Goal: Task Accomplishment & Management: Manage account settings

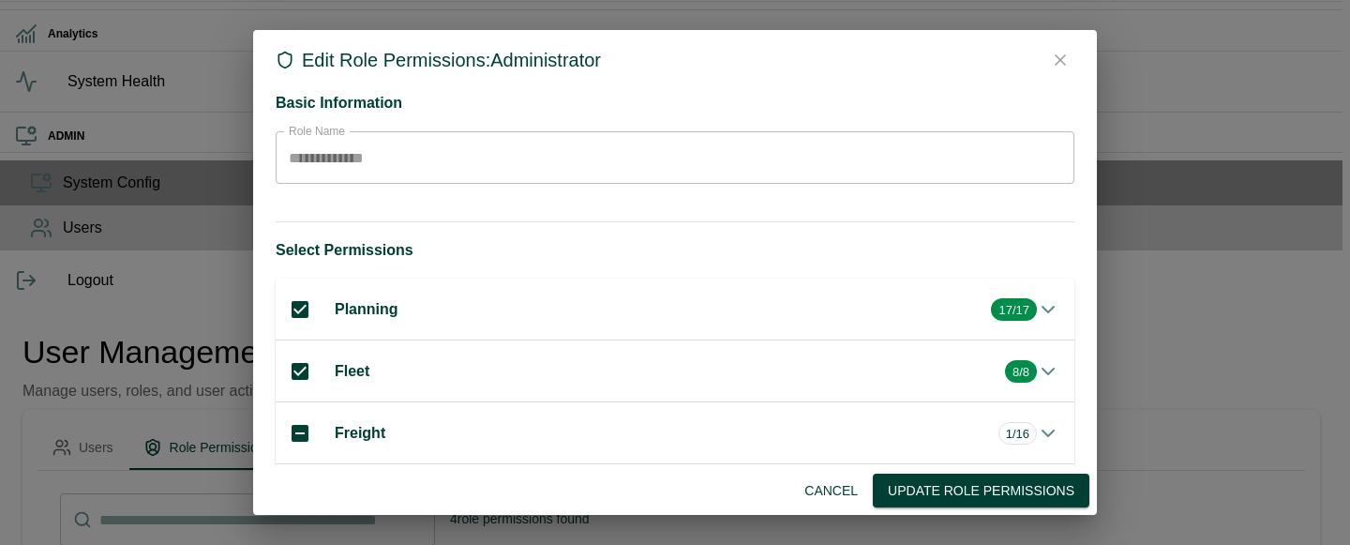
click at [381, 296] on h6 "Planning" at bounding box center [659, 309] width 649 height 26
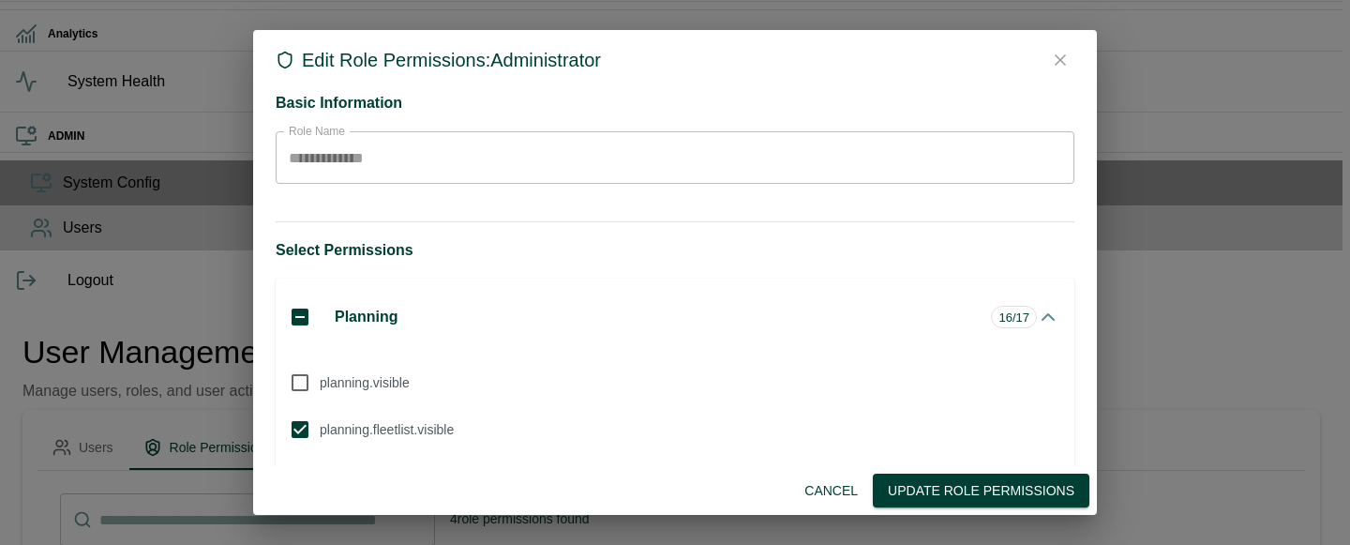
click at [952, 479] on button "Update Role Permissions" at bounding box center [981, 490] width 217 height 35
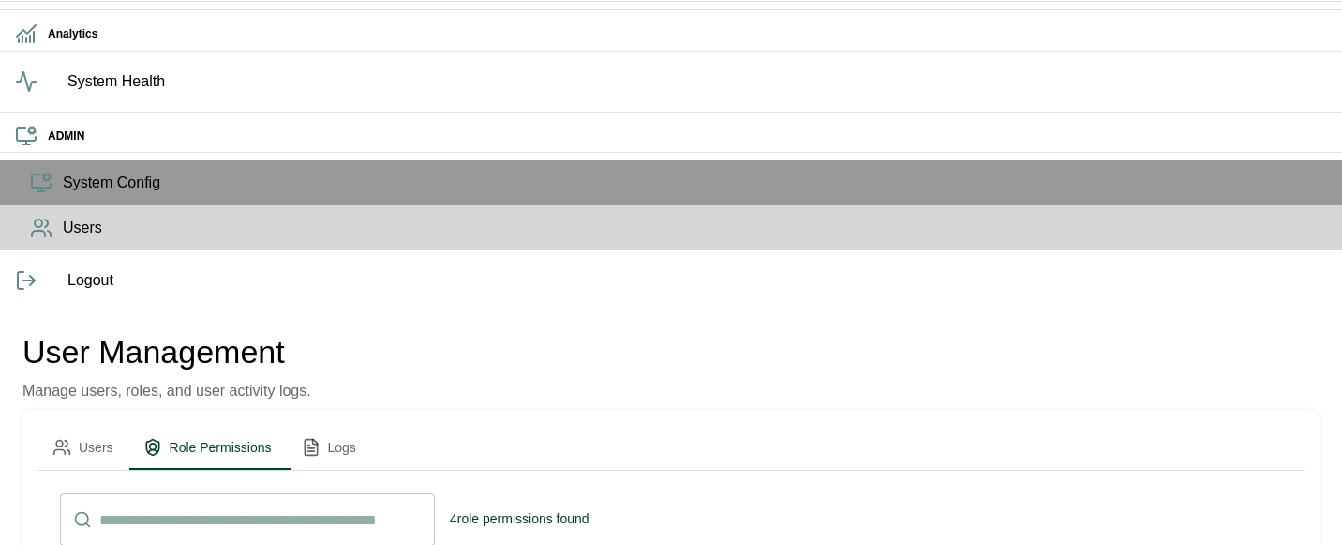
click at [1191, 220] on li "Edit" at bounding box center [1177, 233] width 79 height 34
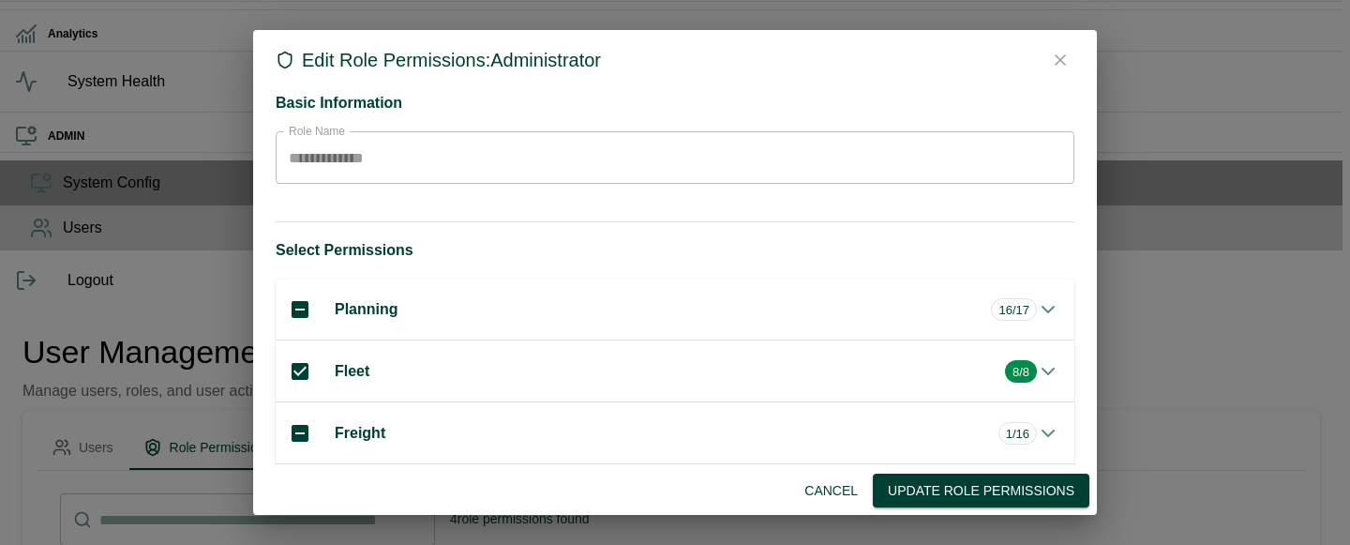
click at [455, 296] on h6 "Planning" at bounding box center [659, 309] width 649 height 26
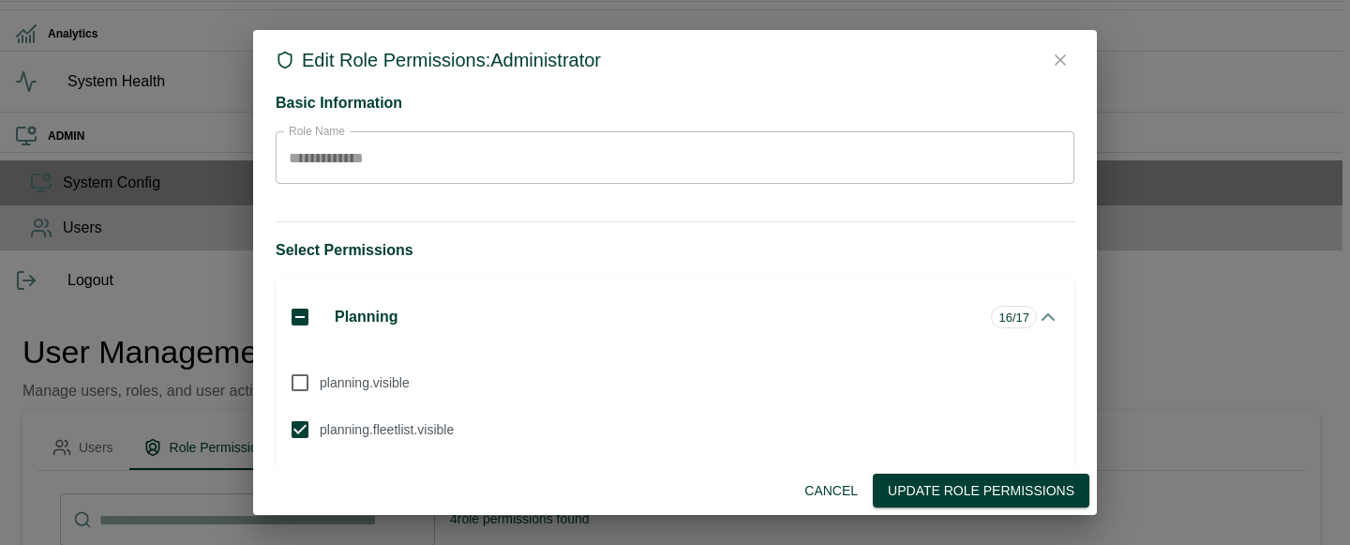
click at [455, 304] on h6 "Planning" at bounding box center [659, 317] width 649 height 26
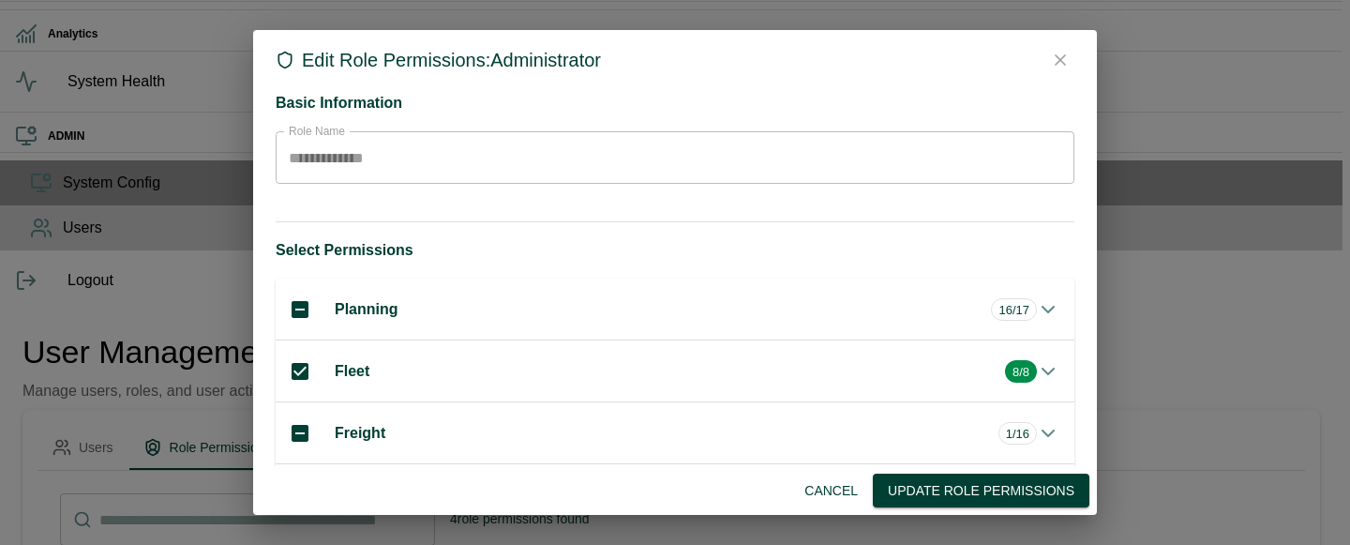
click at [456, 298] on h6 "Planning" at bounding box center [659, 309] width 649 height 26
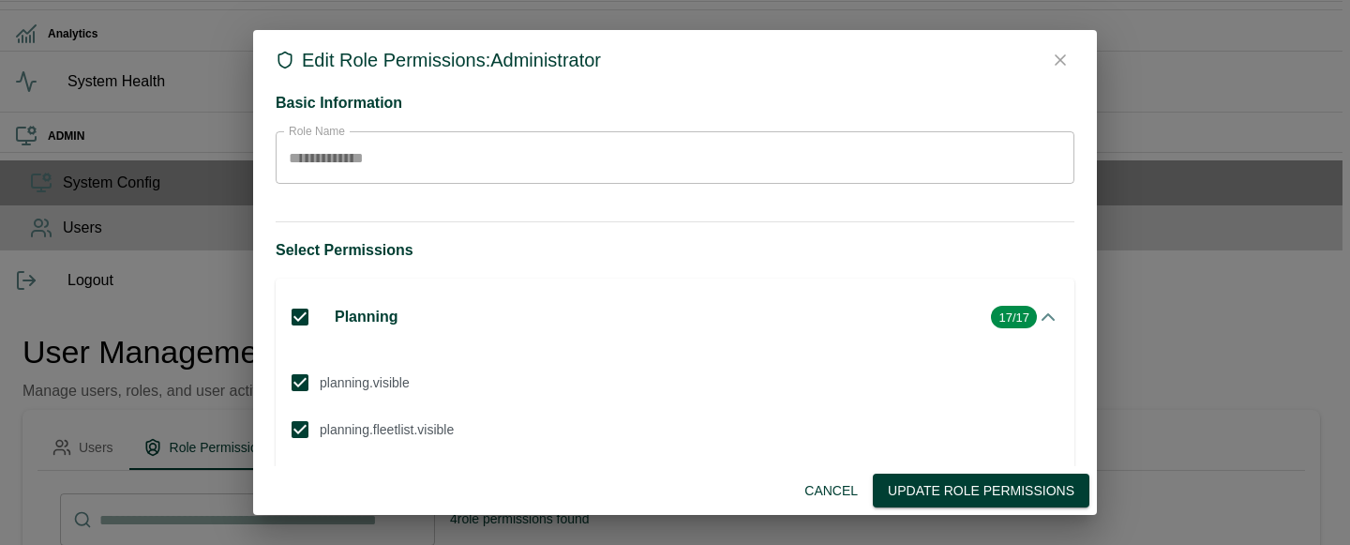
click at [449, 304] on h6 "Planning" at bounding box center [659, 317] width 649 height 26
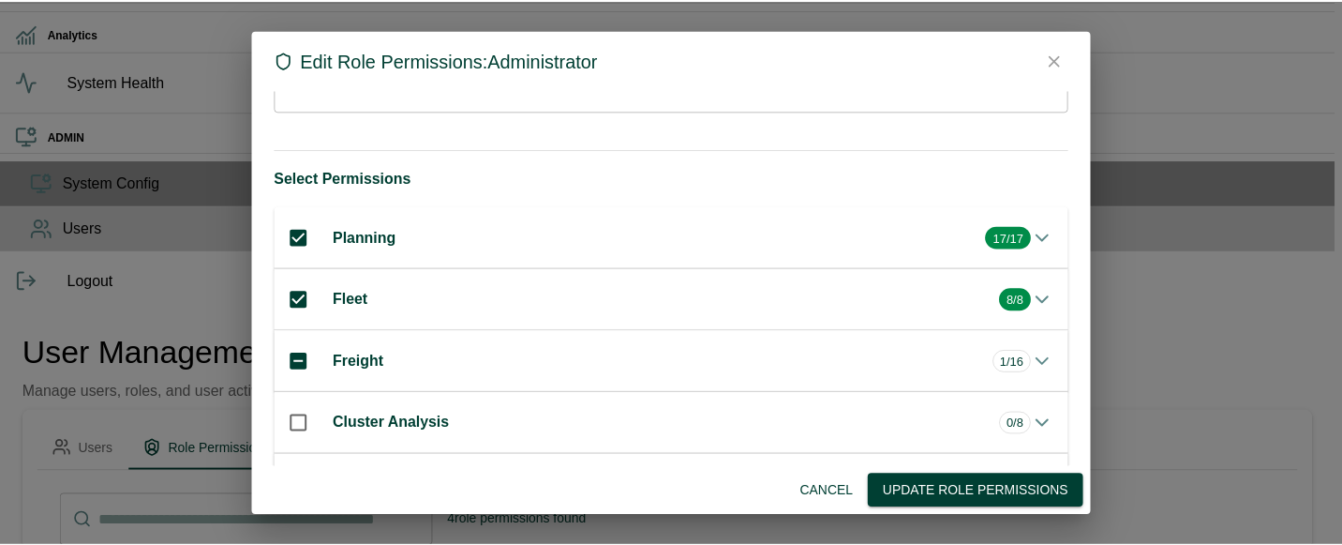
scroll to position [91, 0]
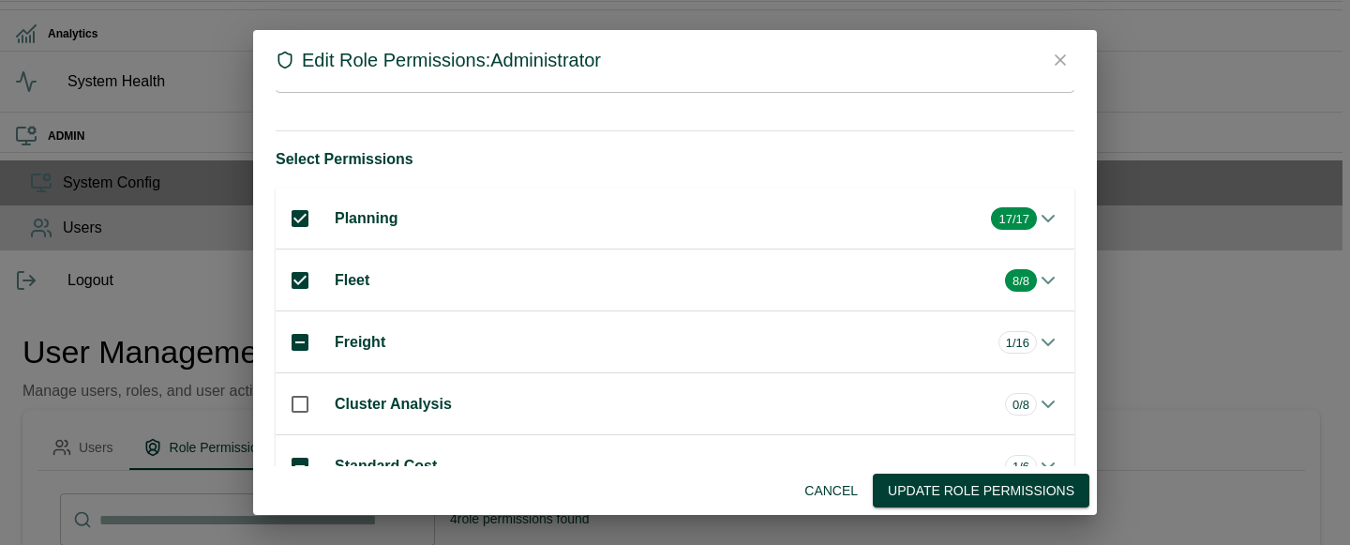
click at [975, 491] on button "Update Role Permissions" at bounding box center [981, 490] width 217 height 35
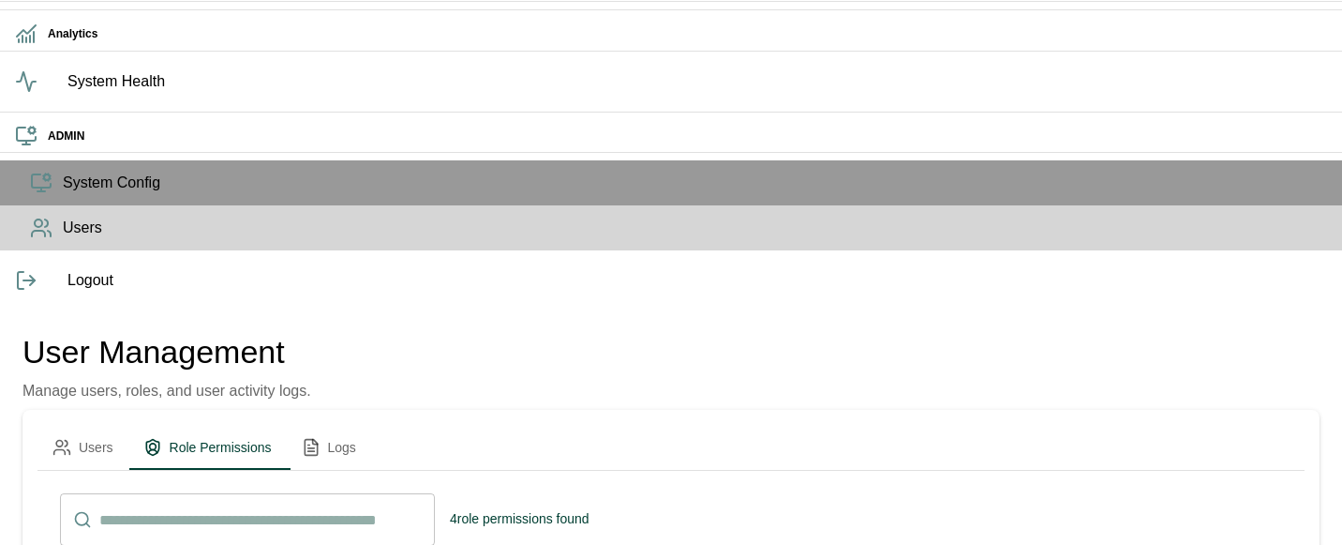
click at [1182, 229] on li "Edit" at bounding box center [1177, 233] width 79 height 34
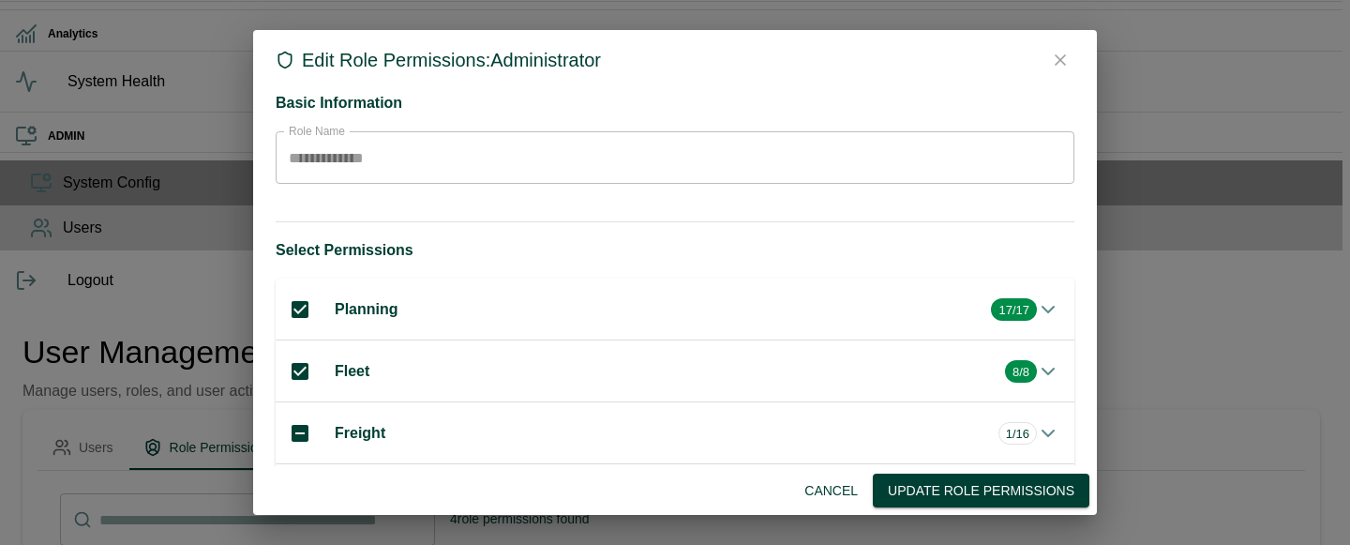
click at [350, 296] on h6 "Planning" at bounding box center [659, 309] width 649 height 26
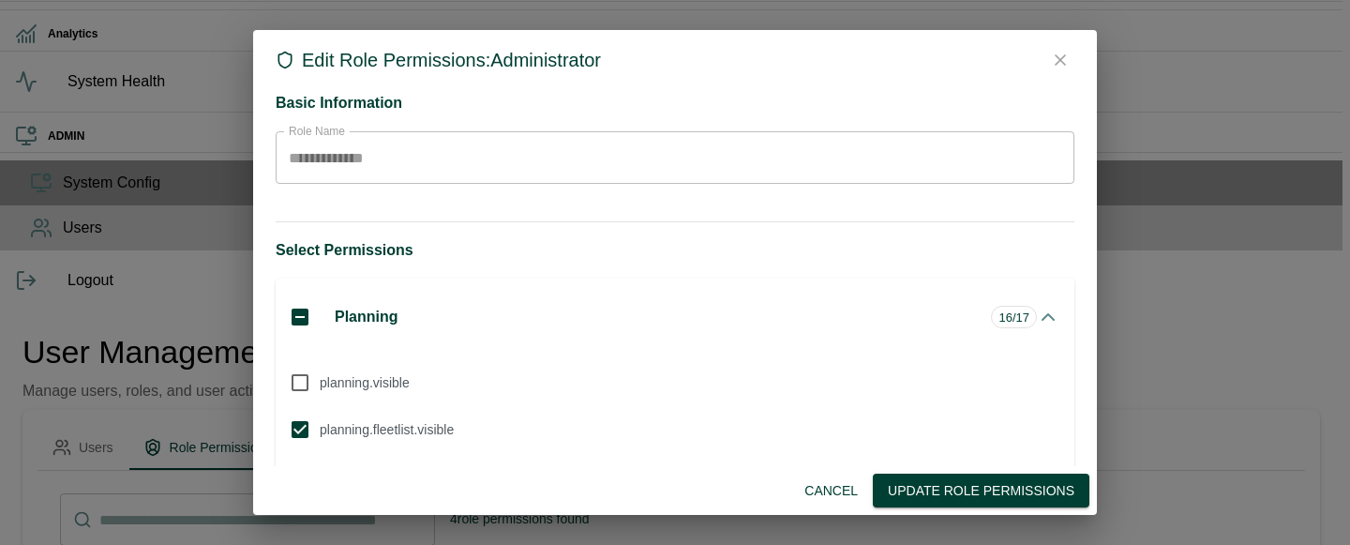
click at [928, 482] on button "Update Role Permissions" at bounding box center [981, 490] width 217 height 35
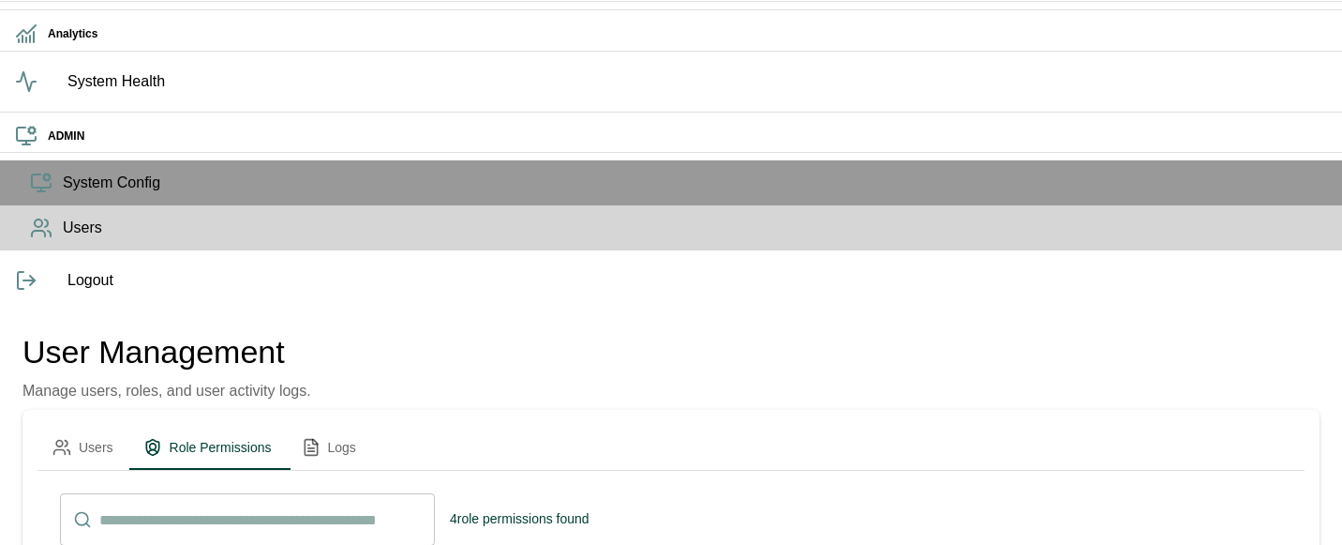
click at [1192, 229] on li "Edit" at bounding box center [1177, 233] width 79 height 34
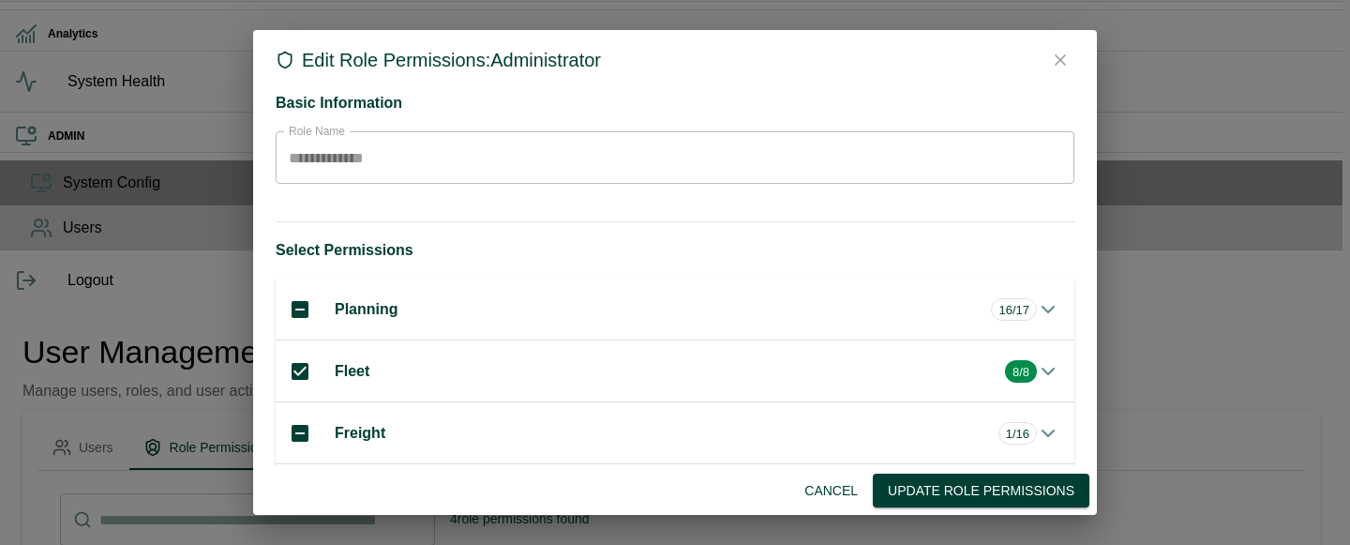
click at [382, 296] on h6 "Planning" at bounding box center [659, 309] width 649 height 26
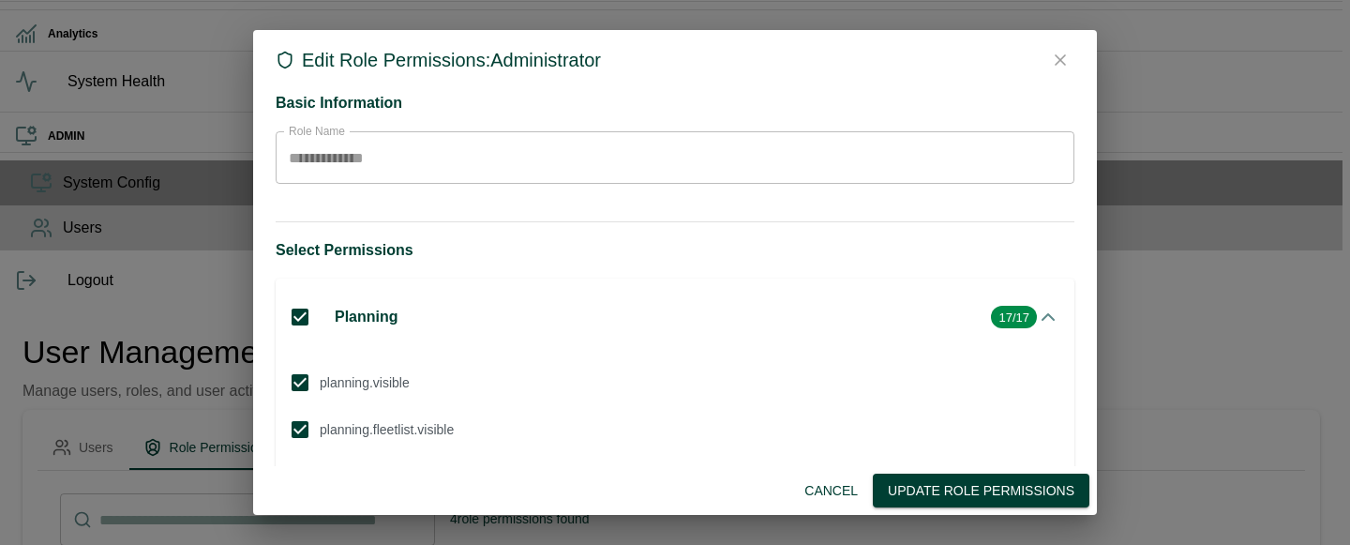
click at [975, 495] on button "Update Role Permissions" at bounding box center [981, 490] width 217 height 35
